Goal: Information Seeking & Learning: Learn about a topic

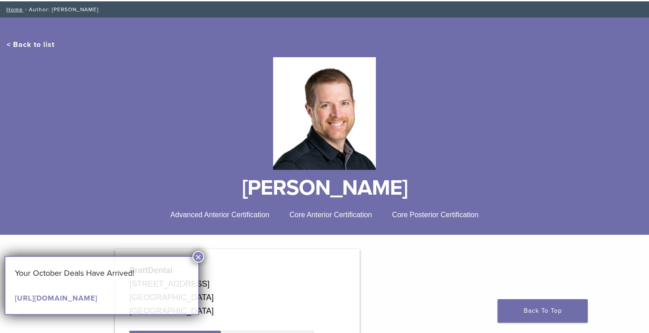
scroll to position [92, 0]
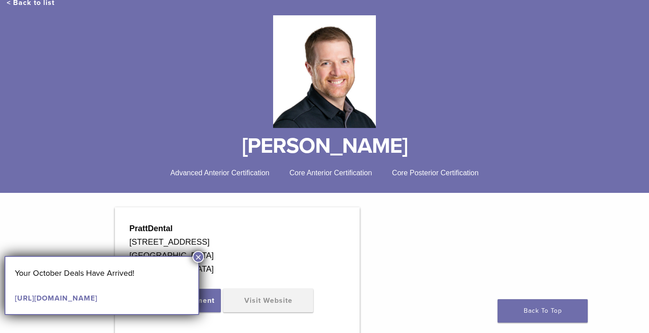
click at [197, 257] on button "×" at bounding box center [198, 257] width 12 height 12
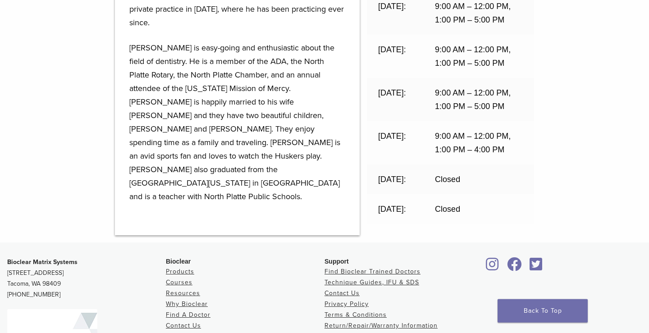
scroll to position [643, 0]
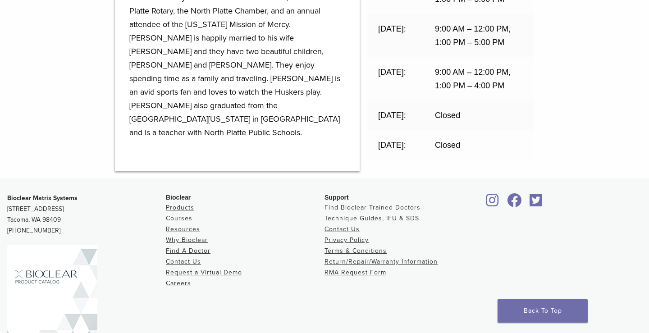
click at [391, 208] on link "Find Bioclear Trained Doctors" at bounding box center [372, 208] width 96 height 8
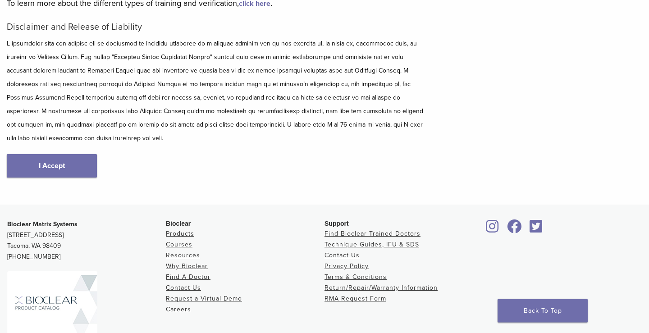
scroll to position [138, 0]
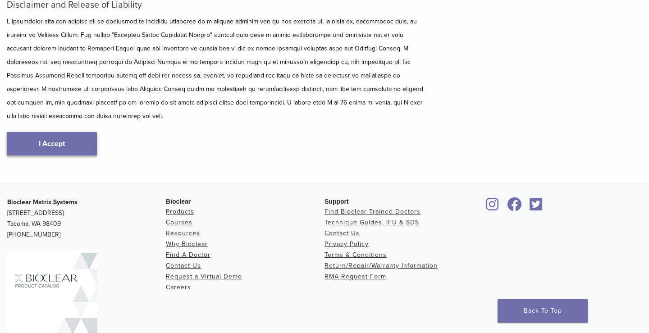
click at [53, 132] on link "I Accept" at bounding box center [52, 143] width 90 height 23
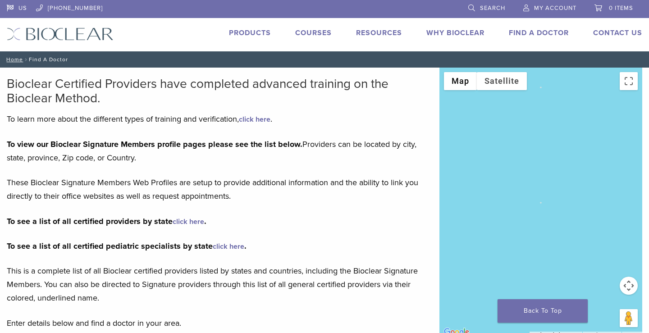
click at [185, 222] on link "click here" at bounding box center [189, 221] width 32 height 9
click at [248, 34] on link "Products" at bounding box center [250, 32] width 42 height 9
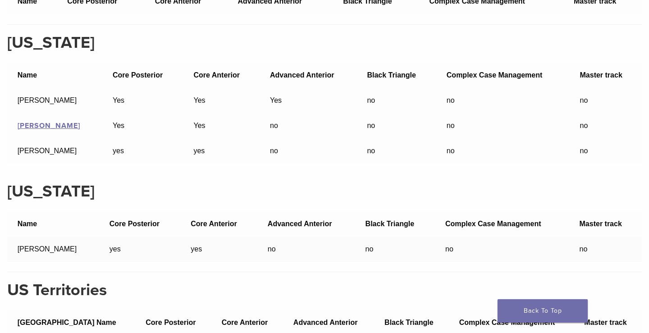
scroll to position [21317, 0]
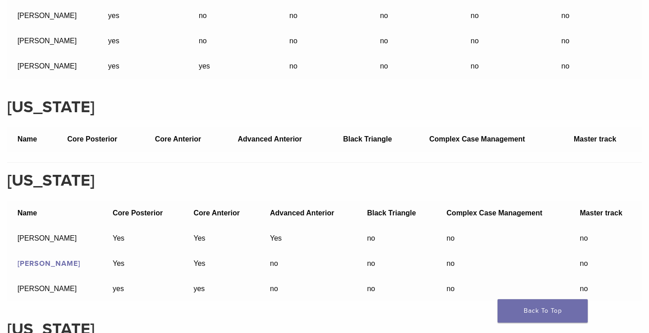
click at [40, 259] on link "Darcy Rindelaub" at bounding box center [49, 263] width 63 height 9
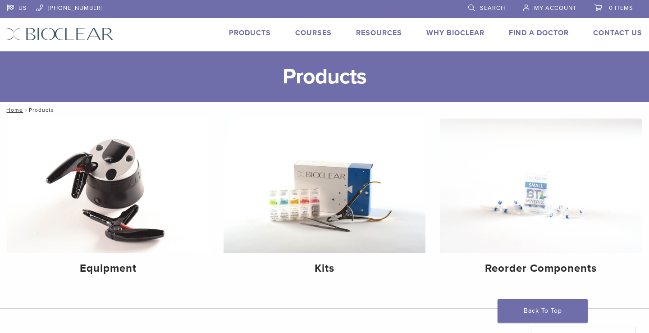
click at [310, 31] on link "Courses" at bounding box center [313, 32] width 36 height 9
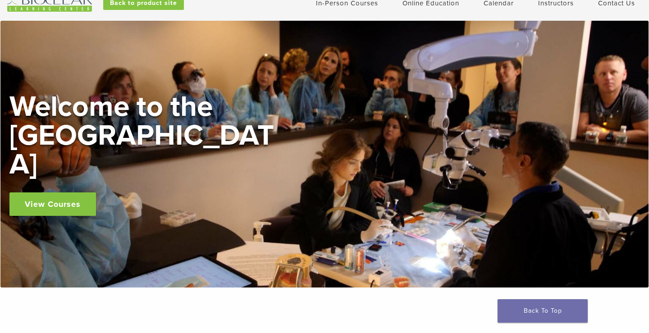
scroll to position [46, 0]
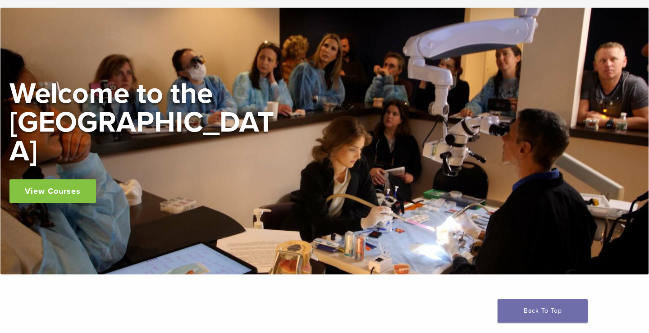
click at [51, 179] on link "View Courses" at bounding box center [52, 190] width 86 height 23
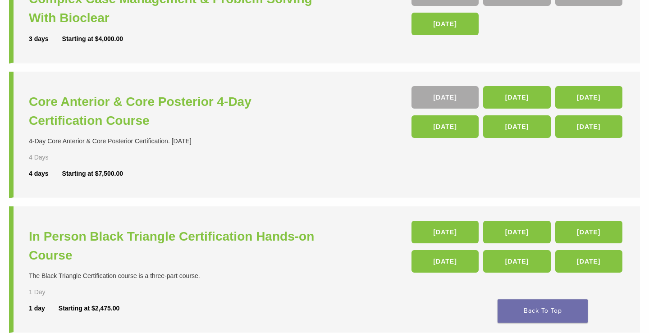
scroll to position [146, 0]
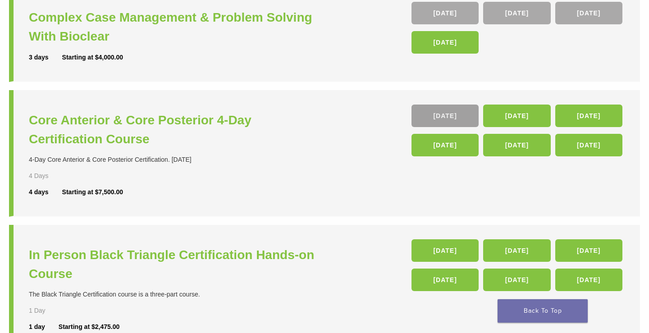
click at [446, 118] on link "05 Nov" at bounding box center [444, 115] width 67 height 23
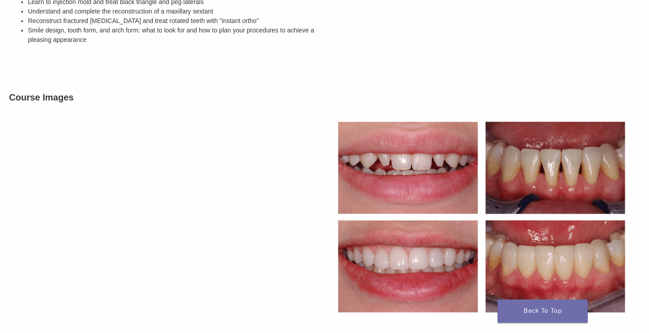
scroll to position [459, 0]
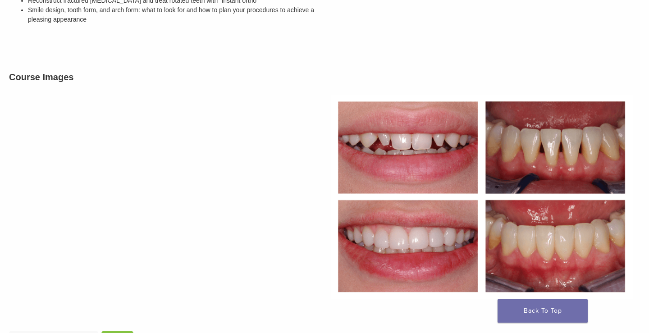
click at [50, 184] on img at bounding box center [166, 196] width 315 height 217
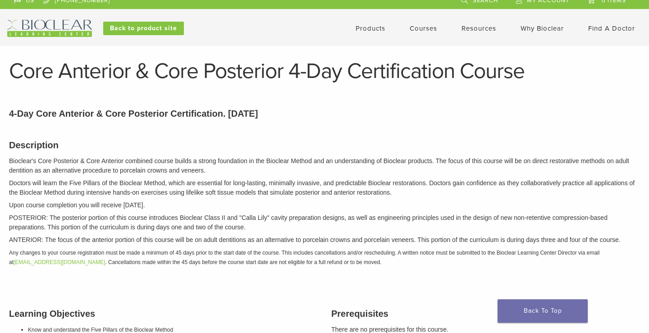
scroll to position [0, 0]
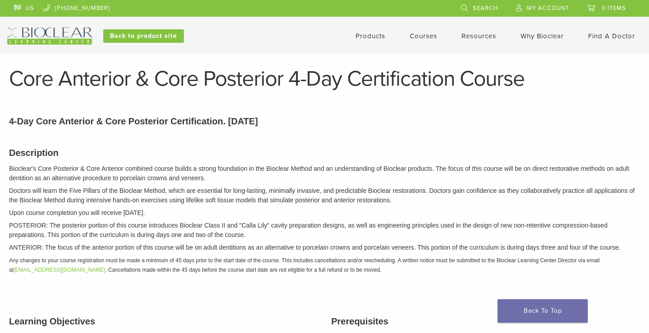
click at [374, 33] on link "Products" at bounding box center [370, 36] width 30 height 8
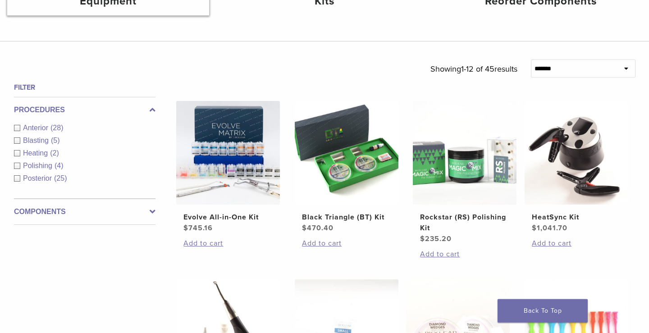
scroll to position [276, 0]
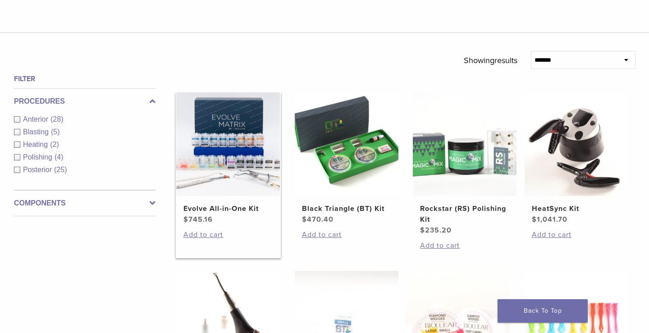
click at [225, 207] on h2 "Evolve All-in-One Kit" at bounding box center [227, 208] width 89 height 11
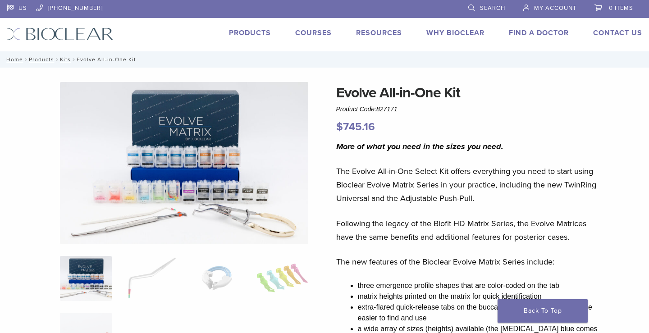
click at [173, 143] on img at bounding box center [184, 163] width 249 height 162
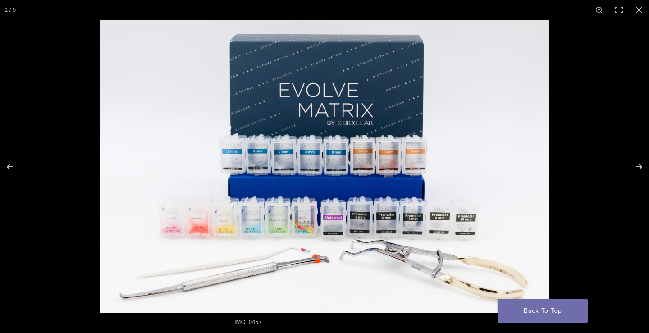
click at [347, 227] on img "Full screen image" at bounding box center [325, 166] width 450 height 293
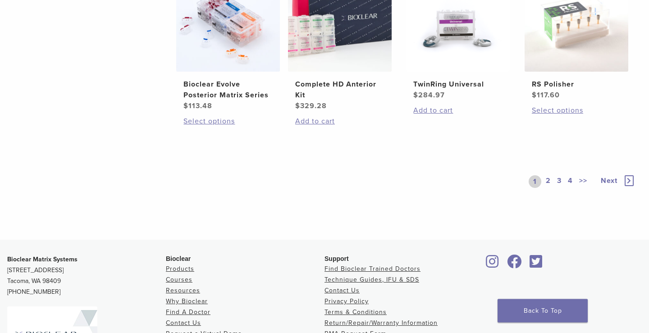
scroll to position [878, 0]
